Goal: Information Seeking & Learning: Learn about a topic

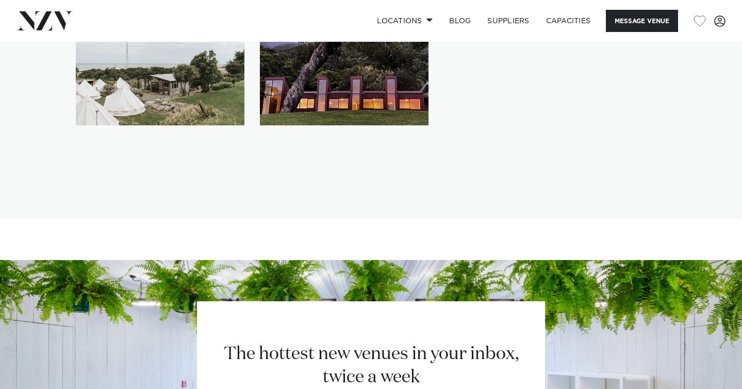
scroll to position [1854, 0]
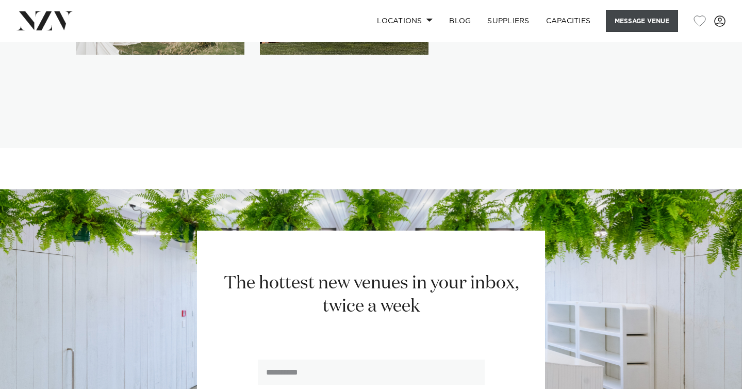
click at [640, 26] on button "Message Venue" at bounding box center [642, 21] width 72 height 22
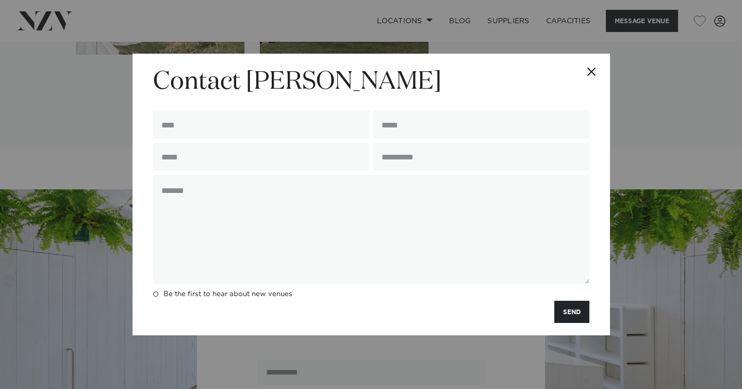
click at [593, 67] on button "Close" at bounding box center [592, 72] width 36 height 36
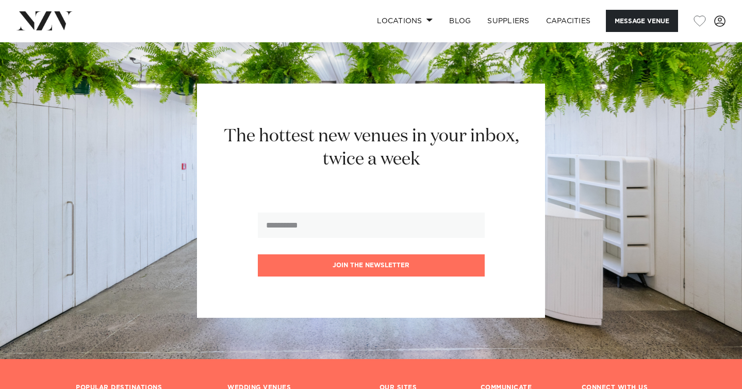
scroll to position [2156, 0]
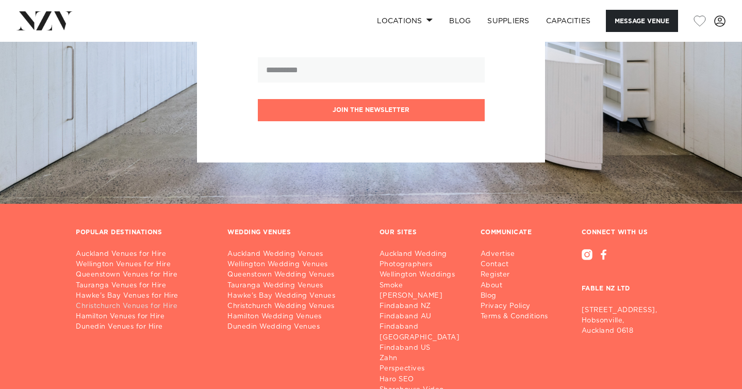
click at [170, 301] on link "Christchurch Venues for Hire" at bounding box center [143, 306] width 135 height 10
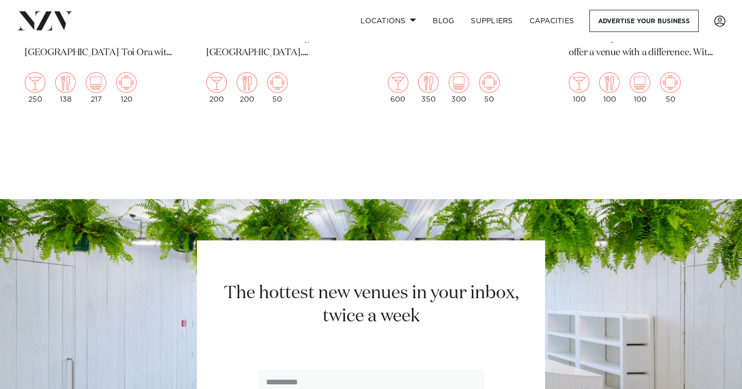
scroll to position [3835, 0]
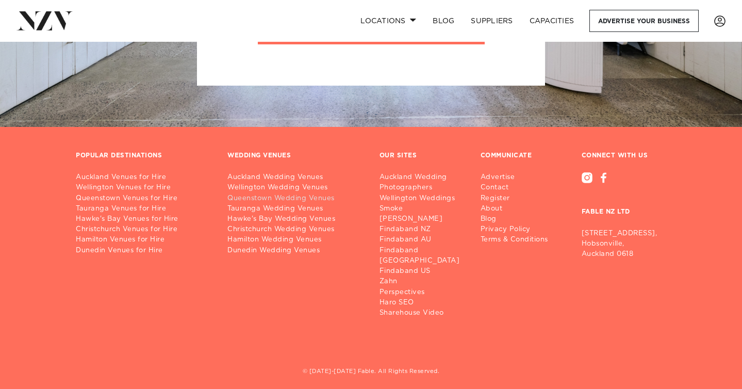
click at [260, 200] on link "Queenstown Wedding Venues" at bounding box center [294, 198] width 135 height 10
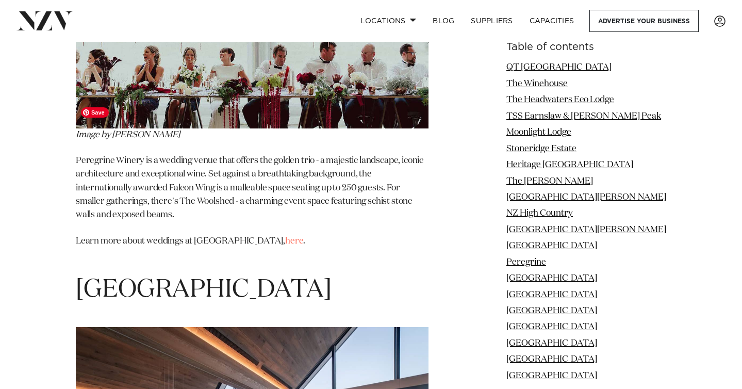
scroll to position [6860, 0]
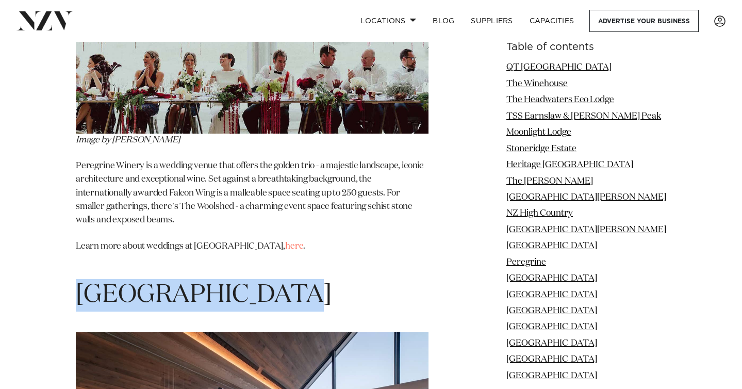
drag, startPoint x: 297, startPoint y: 76, endPoint x: 71, endPoint y: 66, distance: 225.6
copy span "[GEOGRAPHIC_DATA]"
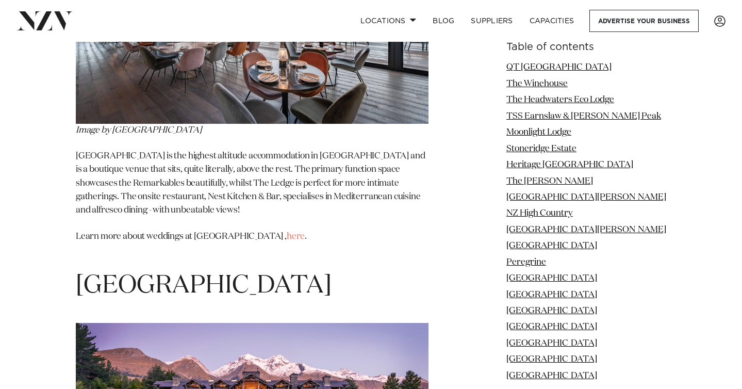
scroll to position [7279, 0]
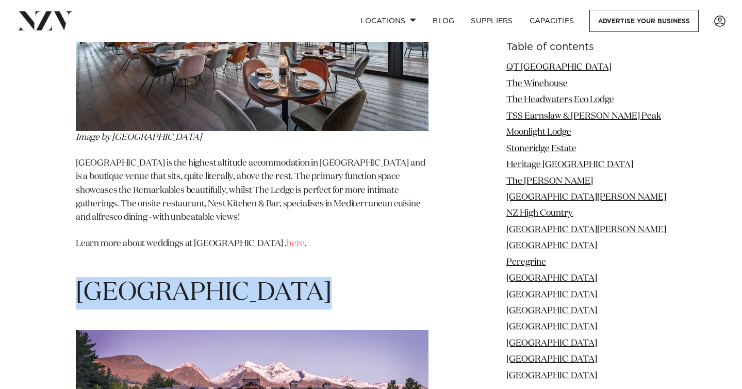
drag, startPoint x: 290, startPoint y: 70, endPoint x: 46, endPoint y: 70, distance: 243.9
copy span "[GEOGRAPHIC_DATA]"
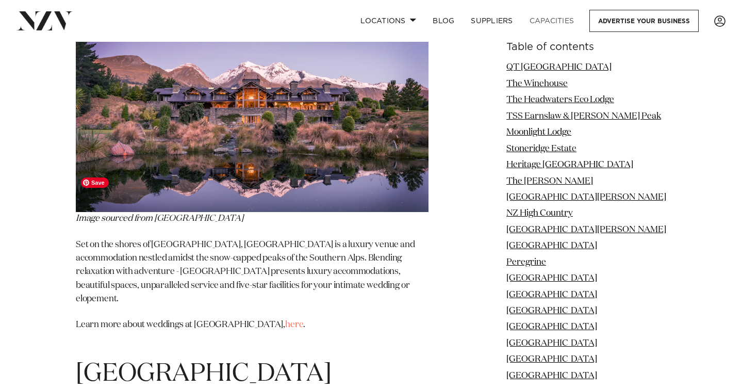
scroll to position [7582, 0]
